Goal: Entertainment & Leisure: Consume media (video, audio)

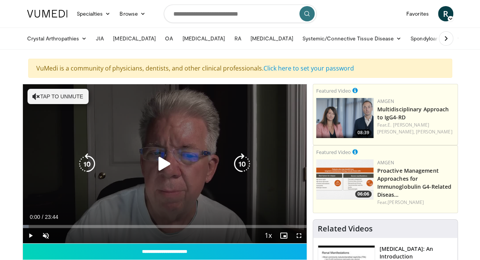
click at [34, 95] on icon "Video Player" at bounding box center [36, 97] width 8 height 8
click at [158, 157] on icon "Video Player" at bounding box center [164, 164] width 21 height 21
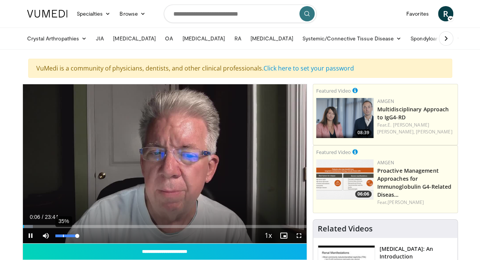
click at [63, 235] on div "35%" at bounding box center [66, 236] width 22 height 3
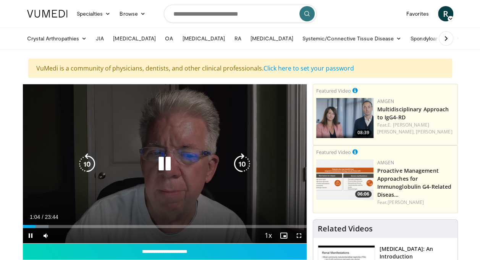
click at [161, 164] on icon "Video Player" at bounding box center [164, 164] width 21 height 21
click at [163, 166] on icon "Video Player" at bounding box center [164, 164] width 21 height 21
click at [165, 162] on icon "Video Player" at bounding box center [164, 164] width 21 height 21
click at [162, 160] on icon "Video Player" at bounding box center [164, 164] width 21 height 21
click at [163, 161] on icon "Video Player" at bounding box center [164, 164] width 21 height 21
